Goal: Information Seeking & Learning: Learn about a topic

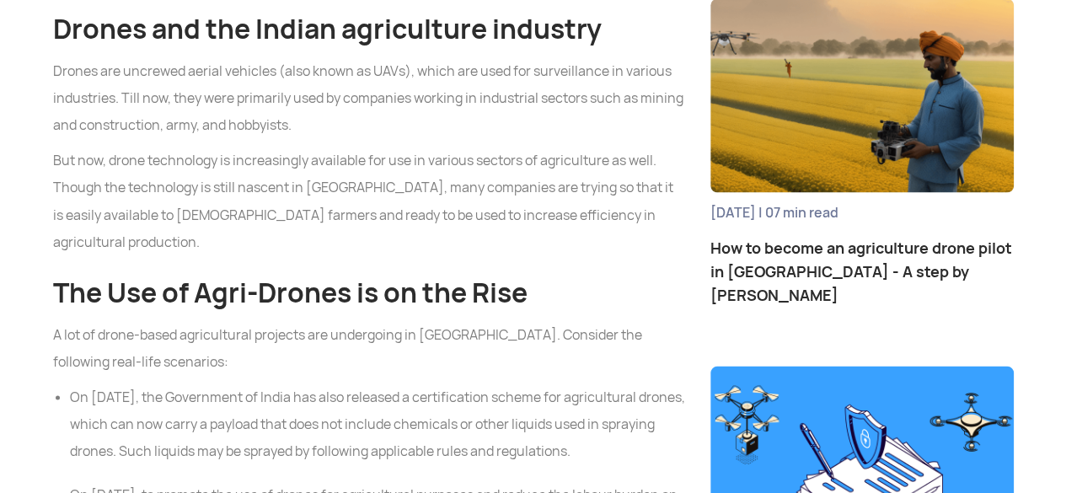
scroll to position [1438, 0]
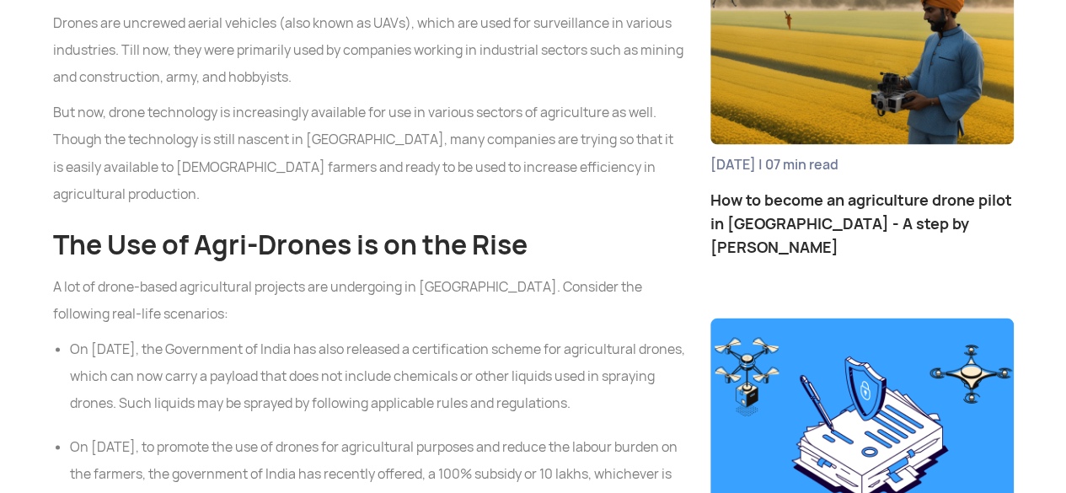
drag, startPoint x: 1074, startPoint y: 24, endPoint x: 1078, endPoint y: 93, distance: 68.4
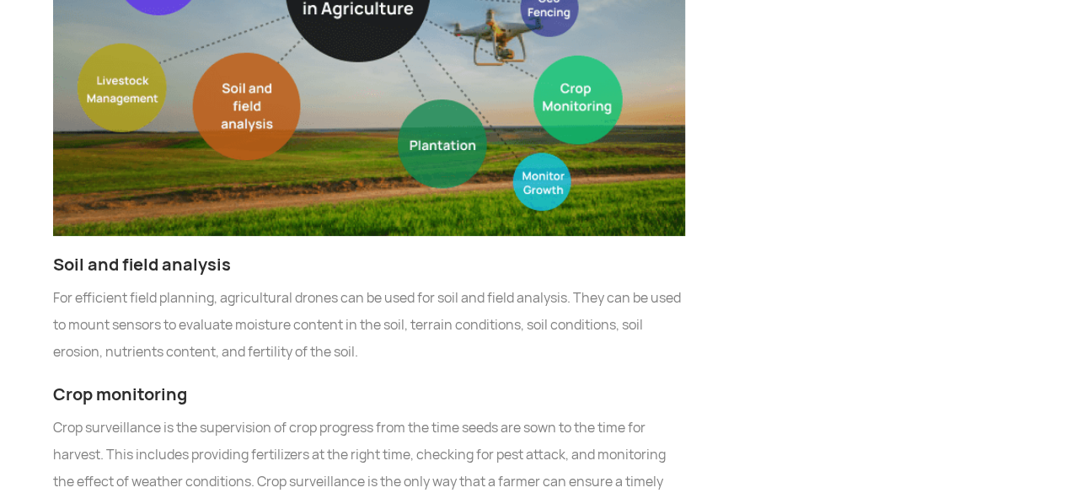
scroll to position [3307, 0]
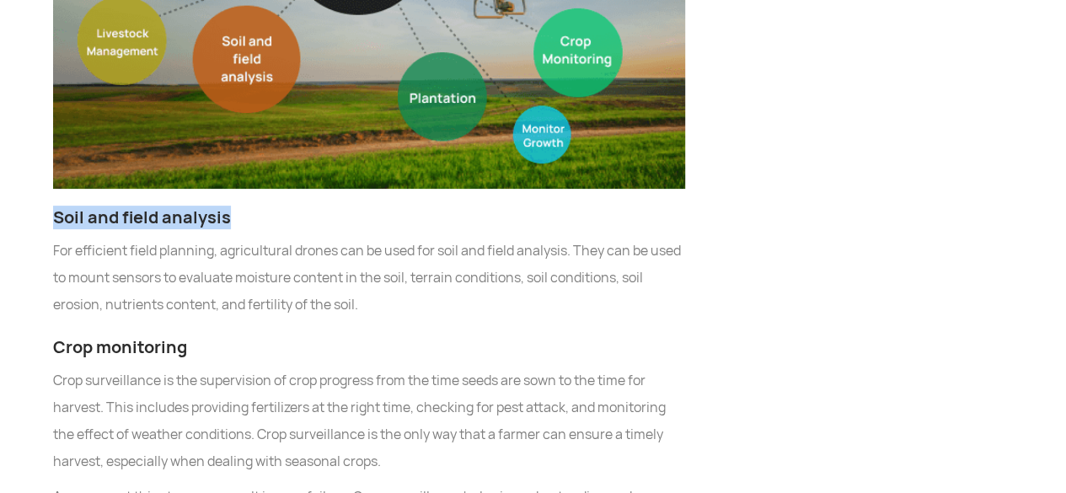
drag, startPoint x: 52, startPoint y: 78, endPoint x: 245, endPoint y: 87, distance: 193.2
click at [245, 206] on h3 "Soil and field analysis" at bounding box center [369, 218] width 632 height 24
copy h3 "Soil and field analysis"
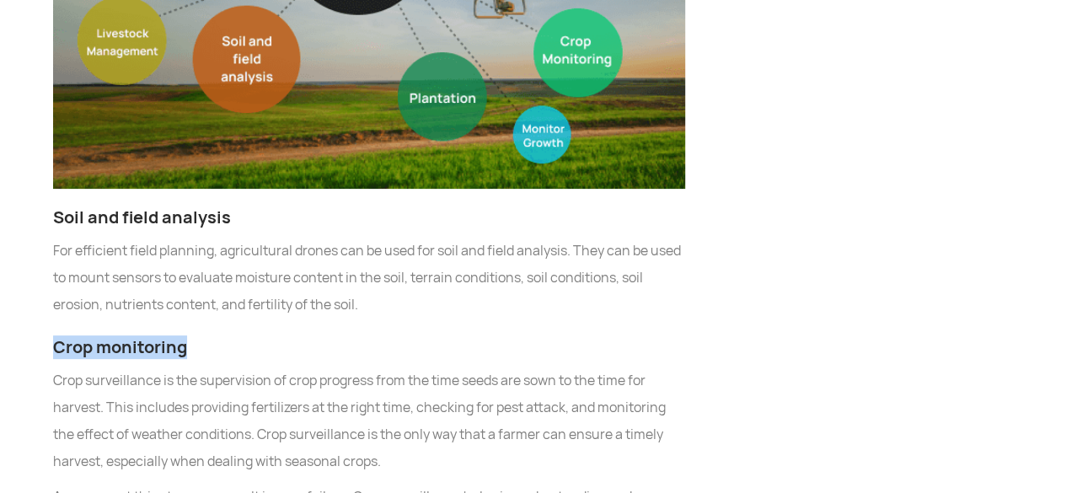
drag, startPoint x: 51, startPoint y: 208, endPoint x: 189, endPoint y: 210, distance: 138.2
copy h3 "Crop monitoring"
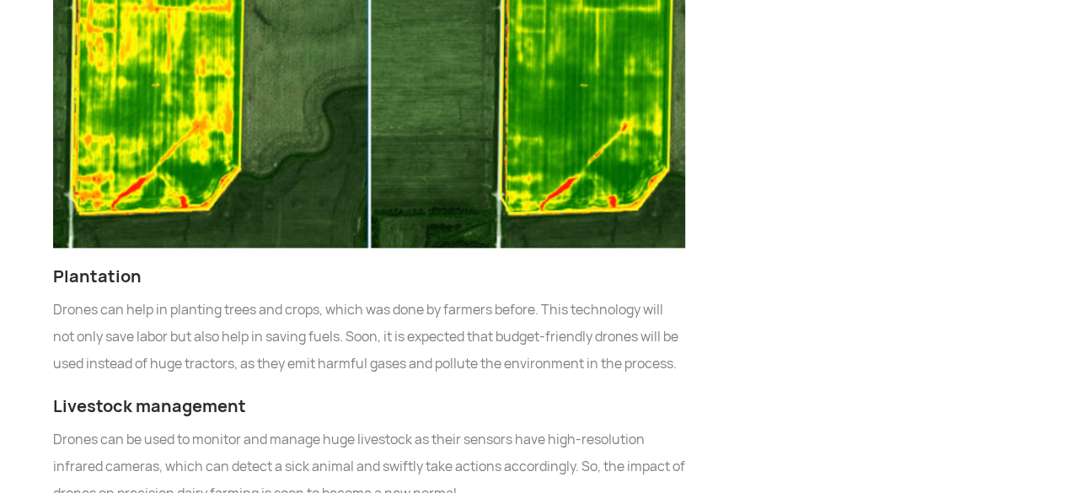
scroll to position [4094, 0]
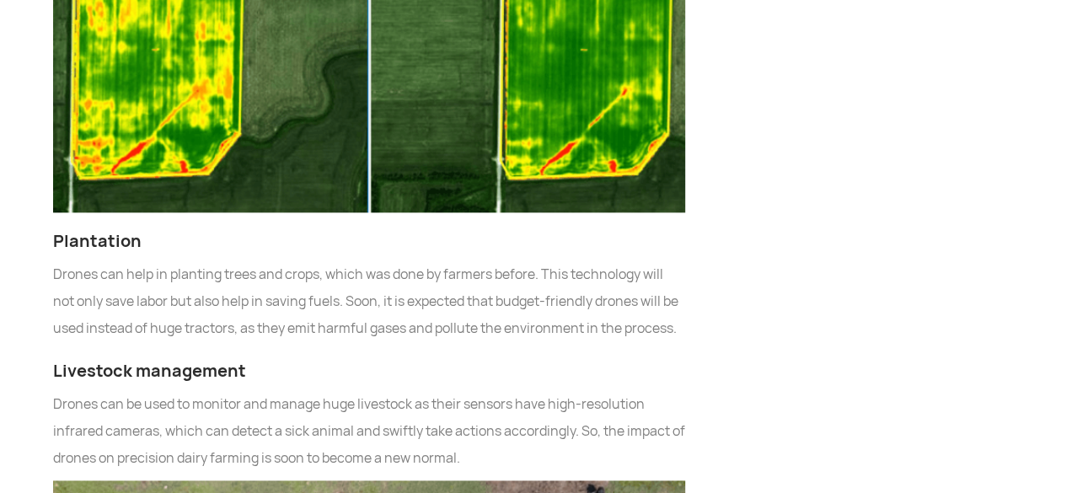
click at [118, 229] on h3 "Plantation" at bounding box center [369, 241] width 632 height 24
copy h3 "Plantation"
click at [214, 359] on h3 "Livestock management" at bounding box center [369, 371] width 632 height 24
click at [213, 359] on h3 "Livestock management" at bounding box center [369, 371] width 632 height 24
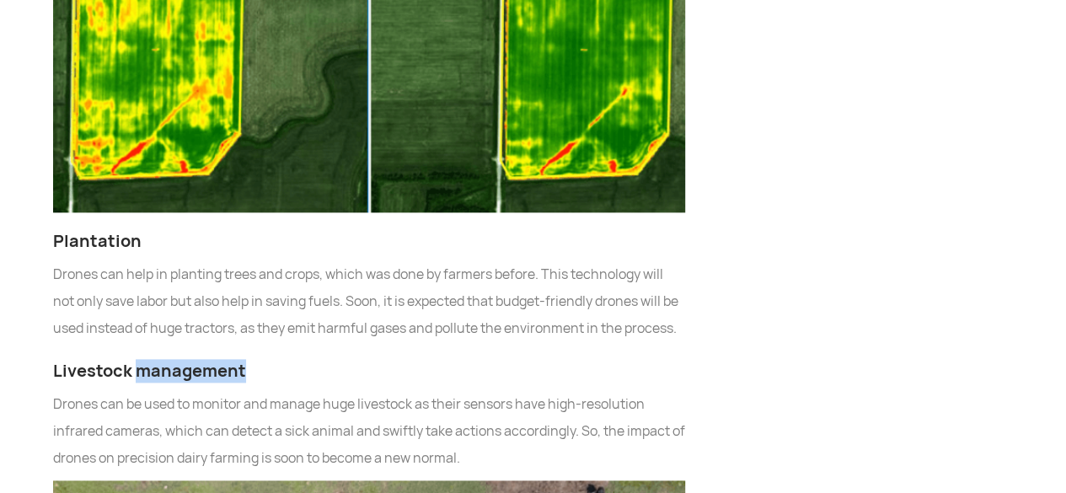
click at [213, 359] on h3 "Livestock management" at bounding box center [369, 371] width 632 height 24
click at [211, 359] on h3 "Livestock management" at bounding box center [369, 371] width 632 height 24
copy h3 "Livestock management"
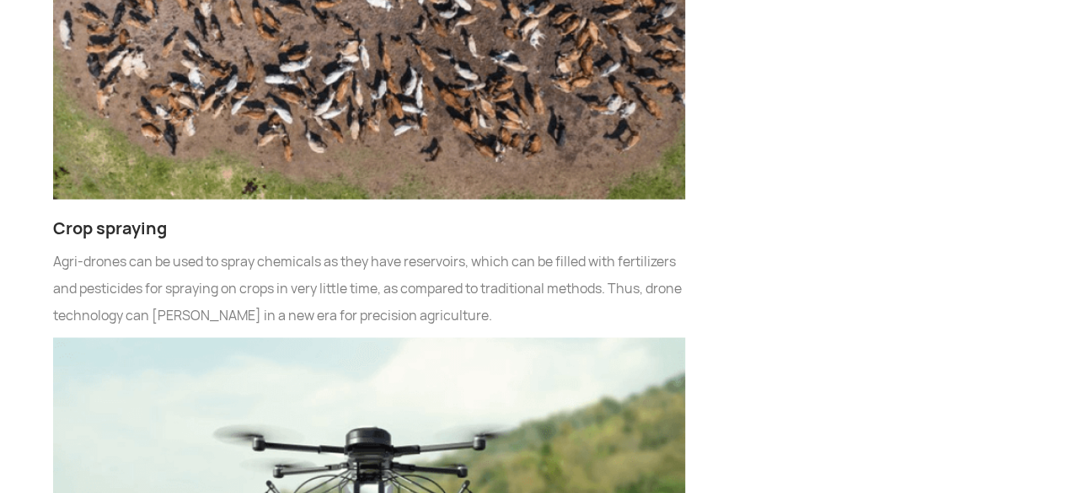
scroll to position [4834, 0]
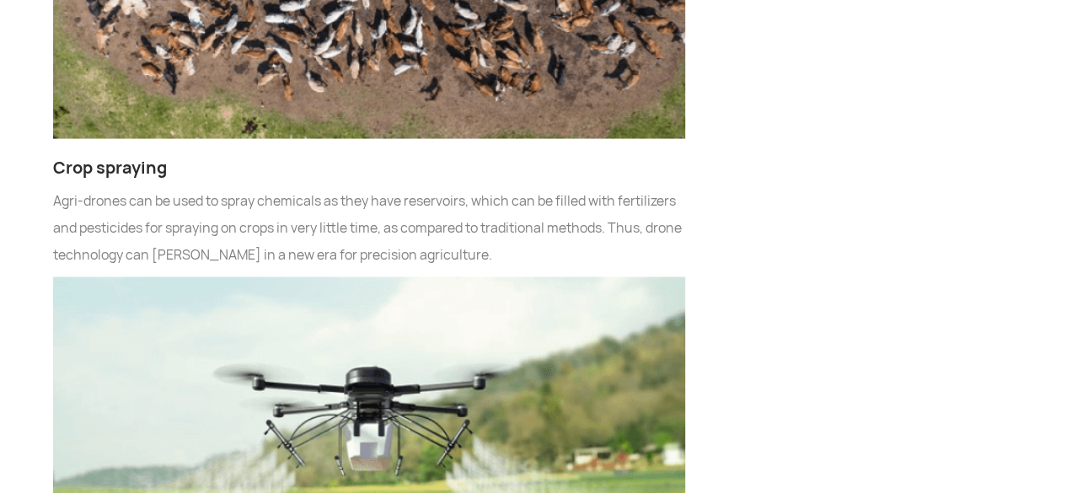
click at [124, 156] on h3 "Crop spraying" at bounding box center [369, 168] width 632 height 24
copy h3 "Crop spraying"
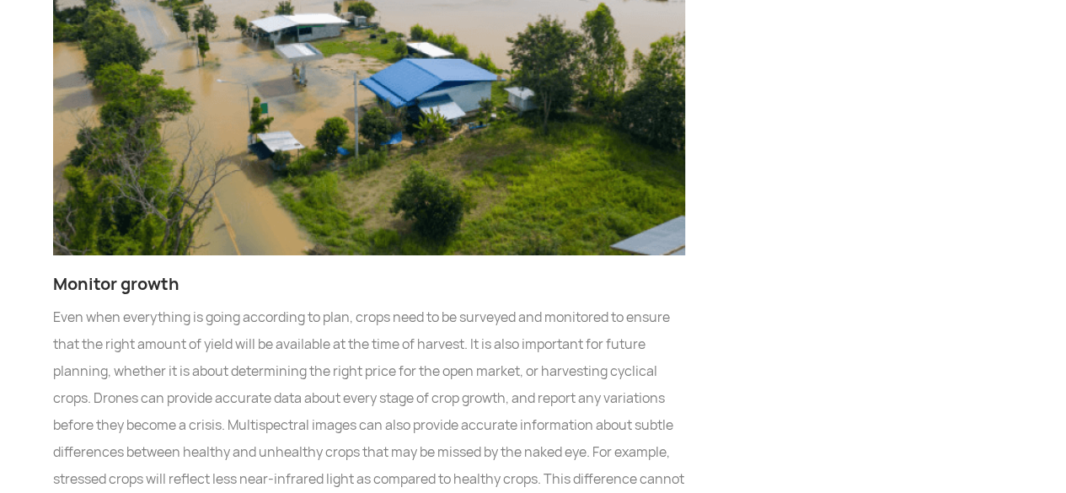
scroll to position [6023, 0]
